Goal: Communication & Community: Ask a question

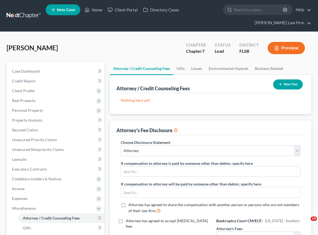
select select "0"
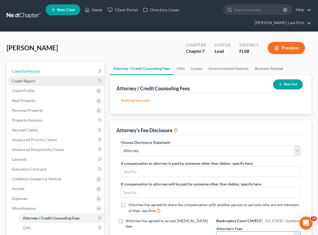
click at [45, 66] on link "Case Dashboard" at bounding box center [56, 71] width 97 height 10
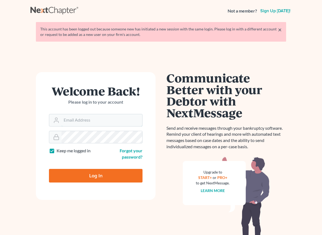
type input "[EMAIL_ADDRESS][DOMAIN_NAME]"
drag, startPoint x: 114, startPoint y: 177, endPoint x: 152, endPoint y: 197, distance: 43.4
click at [114, 177] on input "Log In" at bounding box center [96, 176] width 94 height 14
type input "Thinking..."
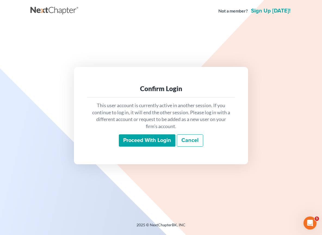
click at [141, 136] on input "Proceed with login" at bounding box center [147, 140] width 57 height 13
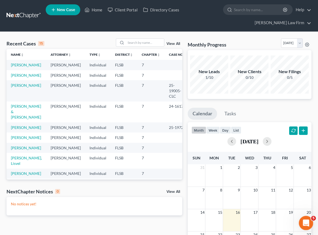
click at [308, 223] on icon "Open Intercom Messenger" at bounding box center [305, 222] width 9 height 9
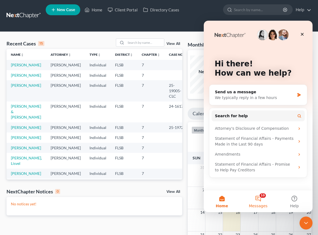
click at [259, 198] on button "10 Messages" at bounding box center [258, 202] width 36 height 22
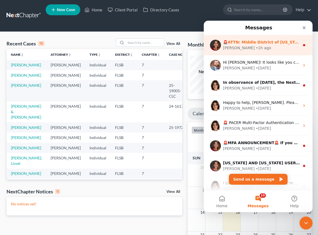
click at [256, 46] on div "• 1h ago" at bounding box center [264, 48] width 16 height 6
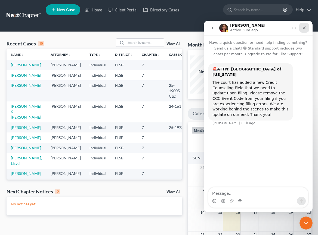
click at [304, 27] on icon "Close" at bounding box center [304, 28] width 4 height 4
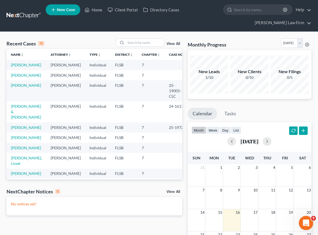
click at [305, 222] on icon "Open Intercom Messenger" at bounding box center [305, 222] width 9 height 9
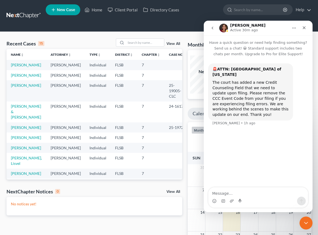
click at [213, 27] on icon "go back" at bounding box center [212, 28] width 4 height 4
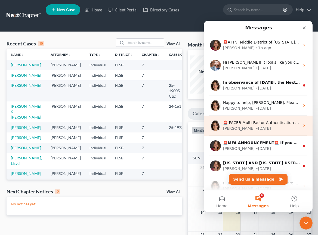
click at [272, 128] on div "Emma • 6w ago" at bounding box center [261, 129] width 77 height 6
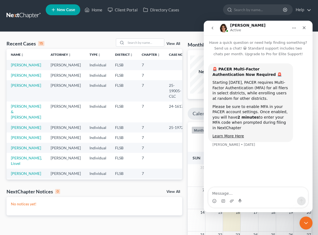
click at [212, 27] on icon "go back" at bounding box center [213, 28] width 2 height 3
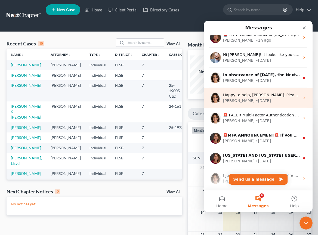
scroll to position [19, 0]
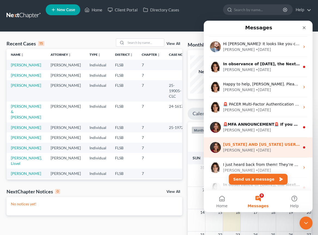
click at [269, 151] on div "Katie • 6w ago" at bounding box center [261, 151] width 77 height 6
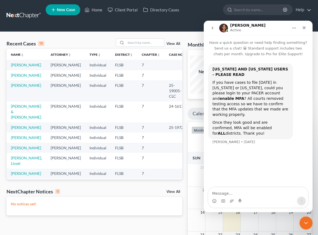
click at [212, 28] on icon "go back" at bounding box center [213, 28] width 2 height 3
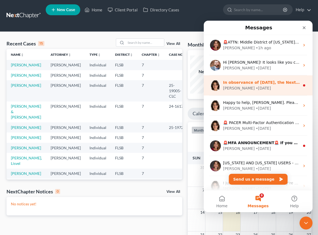
click at [254, 87] on div "Emma • 1w ago" at bounding box center [261, 88] width 77 height 6
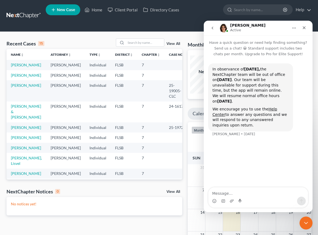
click at [213, 27] on icon "go back" at bounding box center [213, 28] width 2 height 3
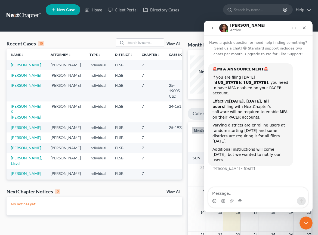
click at [213, 26] on icon "go back" at bounding box center [212, 28] width 4 height 4
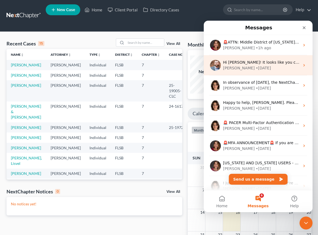
click at [282, 65] on div "Hi Gilbeto! It looks like you checked out a help center article for this. Do yo…" at bounding box center [261, 63] width 77 height 6
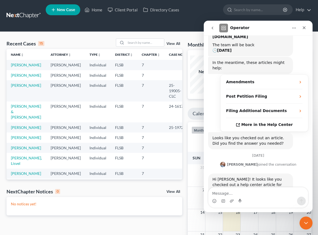
scroll to position [76, 0]
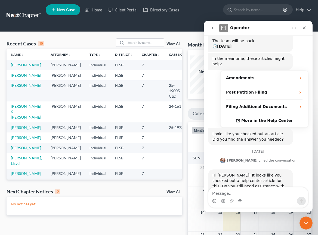
click at [212, 26] on icon "go back" at bounding box center [212, 28] width 4 height 4
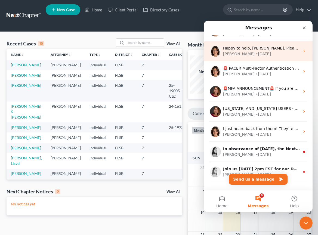
scroll to position [58, 0]
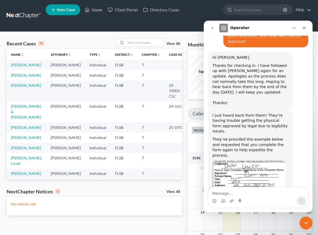
scroll to position [631, 0]
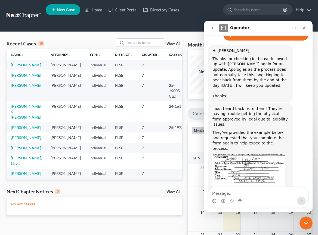
click at [238, 235] on div "NextChapte...5.14).docx" at bounding box center [241, 239] width 47 height 6
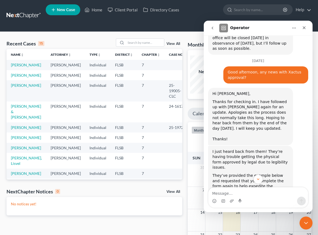
scroll to position [510, 0]
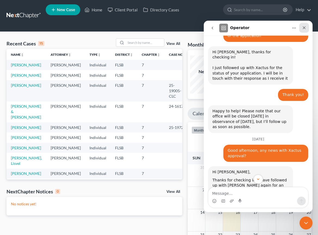
click at [306, 26] on icon "Close" at bounding box center [304, 28] width 4 height 4
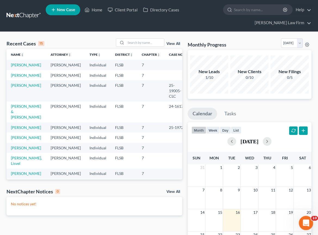
click at [307, 222] on icon "Open Intercom Messenger" at bounding box center [305, 222] width 9 height 9
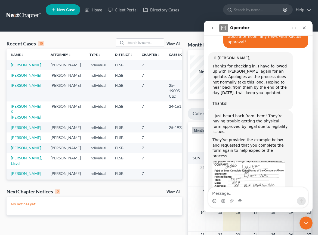
scroll to position [642, 0]
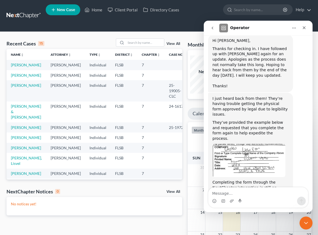
click at [214, 29] on icon "go back" at bounding box center [212, 28] width 4 height 4
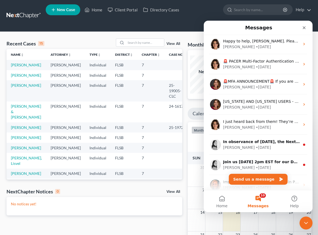
scroll to position [80, 0]
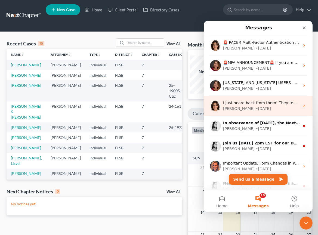
click at [265, 109] on div "Emma • 8w ago" at bounding box center [261, 109] width 77 height 6
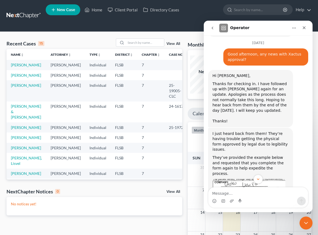
scroll to position [642, 0]
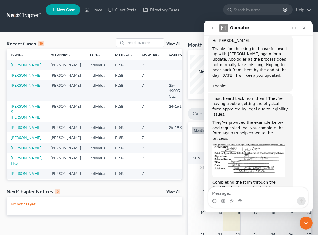
click at [238, 192] on textarea "Message…" at bounding box center [258, 192] width 100 height 9
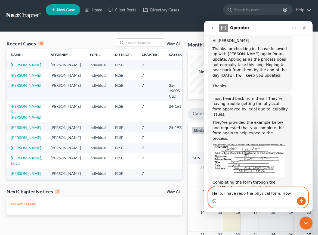
drag, startPoint x: 234, startPoint y: 195, endPoint x: 226, endPoint y: 193, distance: 8.3
click at [226, 193] on textarea "Hello, I have redo the physical form. How" at bounding box center [258, 192] width 100 height 9
drag, startPoint x: 241, startPoint y: 194, endPoint x: 227, endPoint y: 192, distance: 14.2
click at [227, 192] on textarea "Hello, I redo the physical form. How" at bounding box center [258, 192] width 100 height 9
drag, startPoint x: 281, startPoint y: 194, endPoint x: 290, endPoint y: 194, distance: 8.4
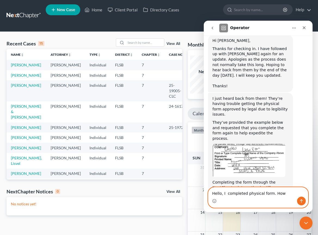
click at [284, 194] on textarea "Hello, I completed physical form. How" at bounding box center [258, 192] width 100 height 9
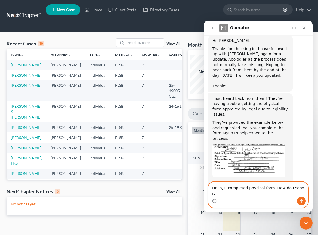
type textarea "Hello, I completed physical form. How do I send it?"
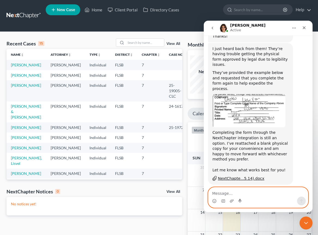
scroll to position [697, 0]
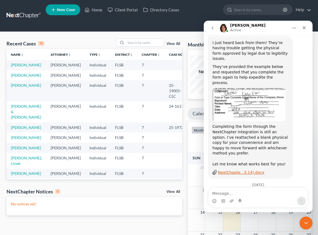
click at [258, 170] on div "NextChapte...5.14).docx" at bounding box center [241, 173] width 47 height 6
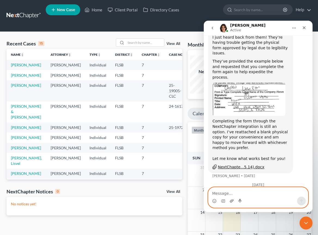
click at [232, 201] on icon "Upload attachment" at bounding box center [232, 201] width 4 height 3
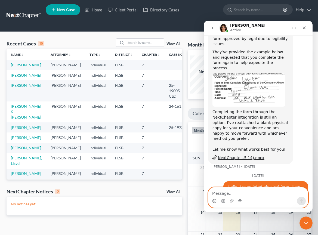
scroll to position [720, 0]
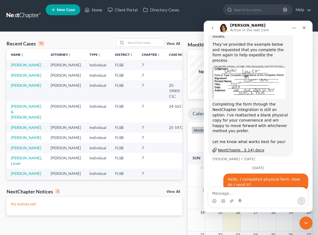
click at [300, 195] on div "You can attach it here! Then I'll send it along to our contact at Xactus to upd…" at bounding box center [258, 211] width 100 height 32
click at [305, 27] on icon "Close" at bounding box center [304, 27] width 3 height 3
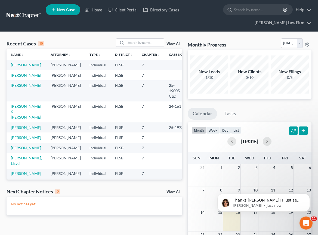
scroll to position [746, 0]
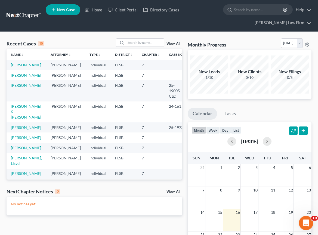
click at [304, 224] on icon "Open Intercom Messenger" at bounding box center [305, 222] width 9 height 9
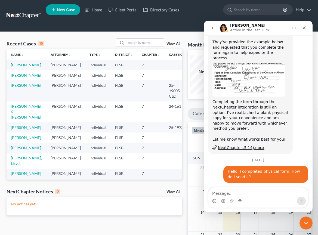
scroll to position [741, 0]
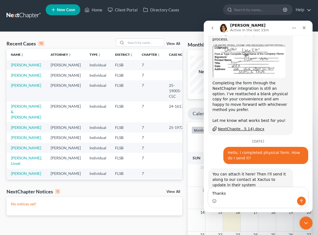
type textarea "Thanks!"
